Goal: Find specific page/section: Find specific page/section

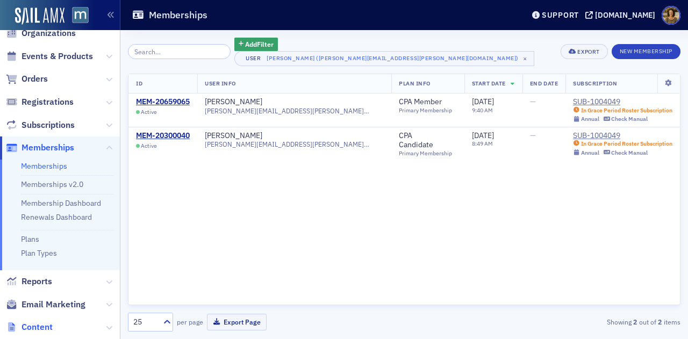
scroll to position [37, 0]
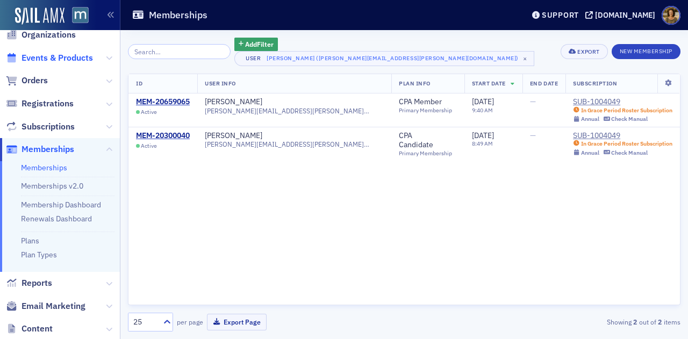
click at [59, 57] on span "Events & Products" at bounding box center [56, 58] width 71 height 12
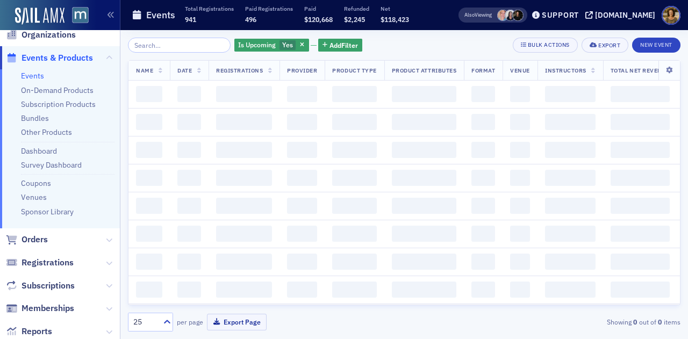
click at [35, 78] on link "Events" at bounding box center [32, 76] width 23 height 10
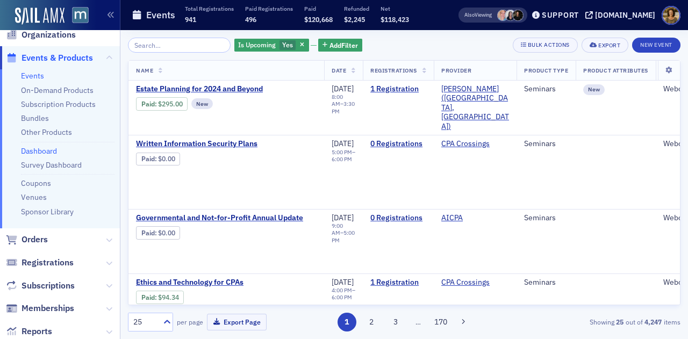
click at [41, 150] on link "Dashboard" at bounding box center [39, 151] width 36 height 10
